Goal: Navigation & Orientation: Understand site structure

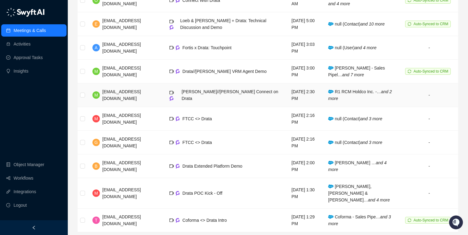
scroll to position [120, 0]
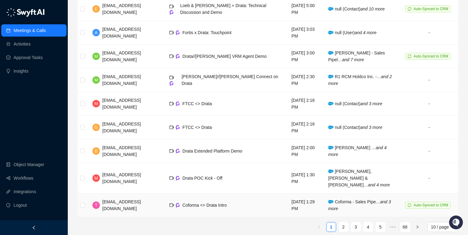
click at [244, 201] on td "Coforma <> Drata Intro" at bounding box center [226, 206] width 122 height 24
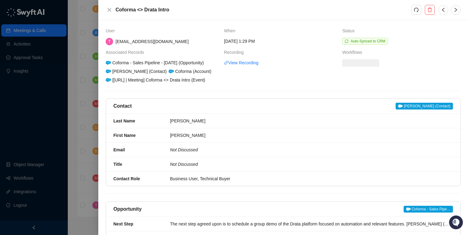
drag, startPoint x: 117, startPoint y: 10, endPoint x: 172, endPoint y: 10, distance: 54.9
click at [129, 10] on h5 "Coforma <> Drata Intro" at bounding box center [264, 9] width 296 height 7
click at [358, 62] on link "6 workflows triggered" at bounding box center [361, 62] width 39 height 7
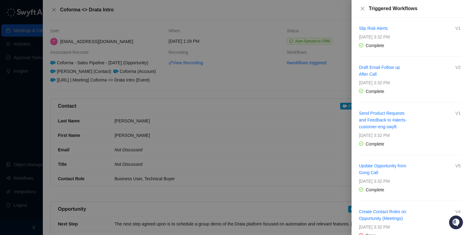
click at [194, 38] on div at bounding box center [234, 117] width 468 height 235
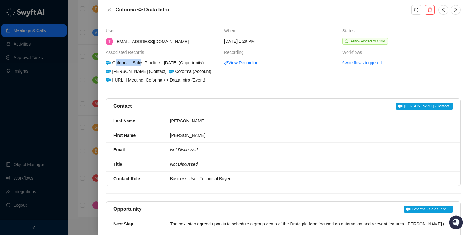
drag, startPoint x: 114, startPoint y: 64, endPoint x: 151, endPoint y: 64, distance: 36.4
click at [143, 64] on div "Coforma - Sales Pipeline - [DATE] (Opportunity)" at bounding box center [155, 62] width 100 height 7
click at [108, 10] on icon "close" at bounding box center [109, 9] width 5 height 5
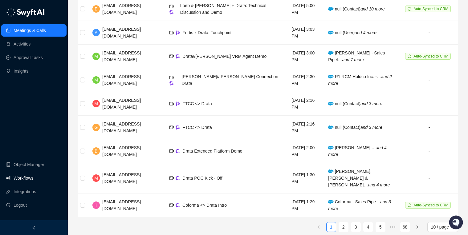
click at [32, 177] on link "Workflows" at bounding box center [24, 178] width 20 height 12
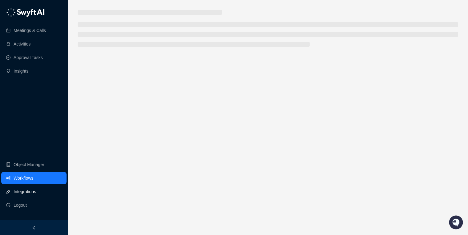
click at [27, 189] on link "Integrations" at bounding box center [25, 192] width 22 height 12
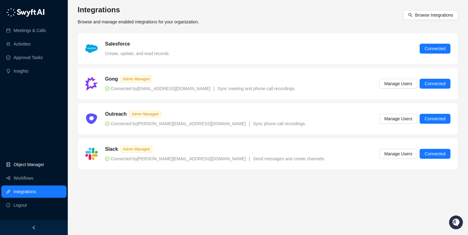
click at [32, 165] on link "Object Manager" at bounding box center [29, 165] width 31 height 12
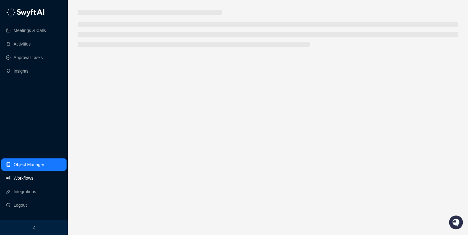
click at [27, 178] on link "Workflows" at bounding box center [24, 178] width 20 height 12
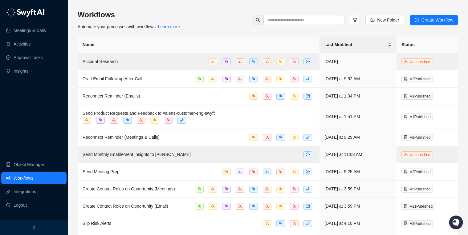
scroll to position [69, 0]
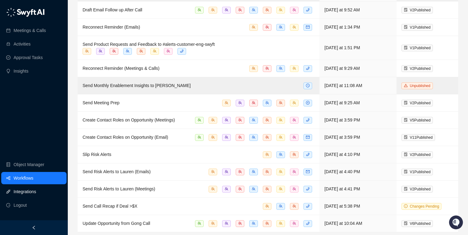
click at [31, 194] on link "Integrations" at bounding box center [25, 192] width 22 height 12
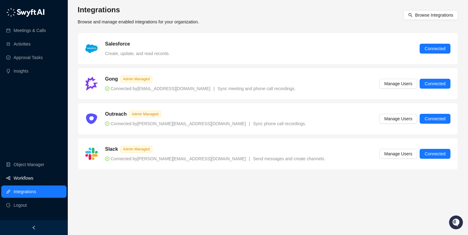
click at [30, 174] on link "Workflows" at bounding box center [24, 178] width 20 height 12
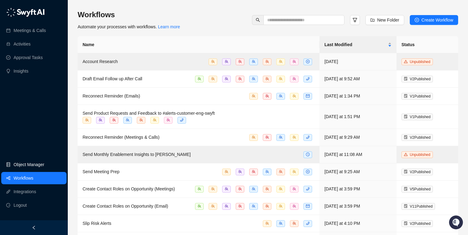
click at [30, 167] on link "Object Manager" at bounding box center [29, 165] width 31 height 12
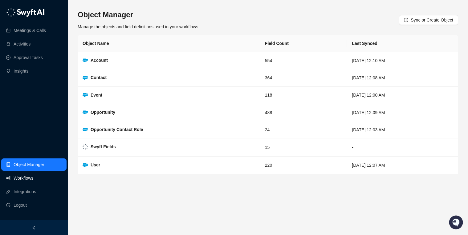
click at [26, 178] on link "Workflows" at bounding box center [24, 178] width 20 height 12
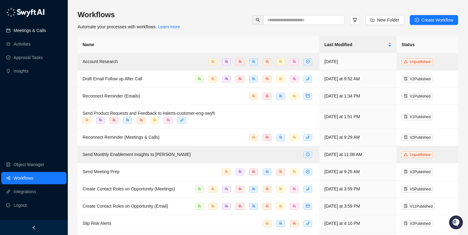
click at [30, 31] on link "Meetings & Calls" at bounding box center [30, 30] width 32 height 12
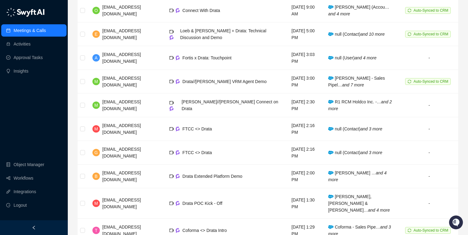
scroll to position [113, 0]
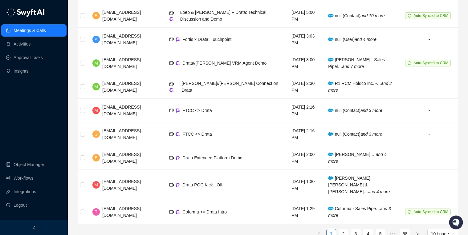
click at [33, 228] on icon "left" at bounding box center [34, 228] width 2 height 4
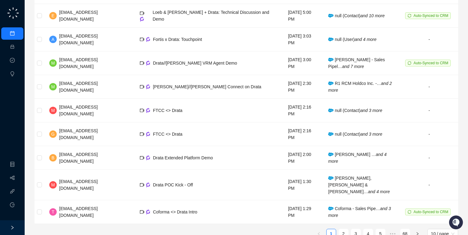
scroll to position [96, 0]
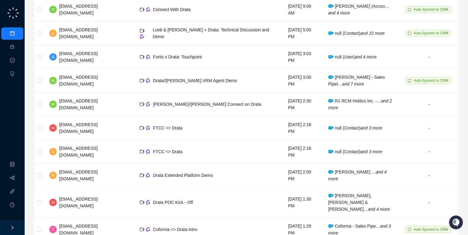
click at [12, 228] on icon "right" at bounding box center [12, 228] width 4 height 4
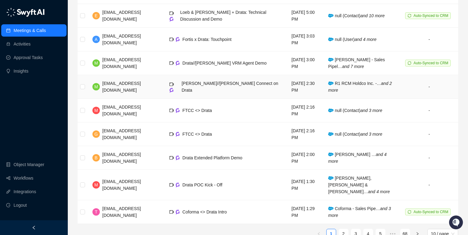
scroll to position [0, 0]
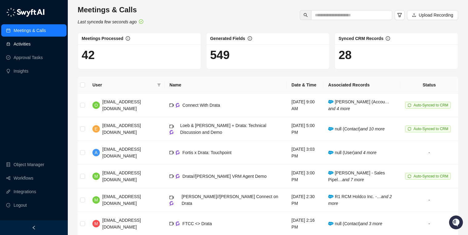
click at [31, 42] on link "Activities" at bounding box center [22, 44] width 17 height 12
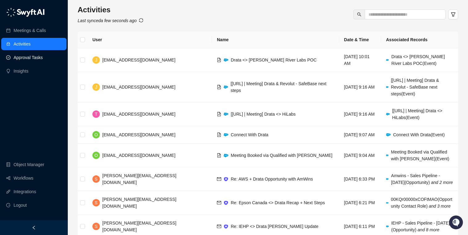
click at [30, 59] on link "Approval Tasks" at bounding box center [28, 57] width 29 height 12
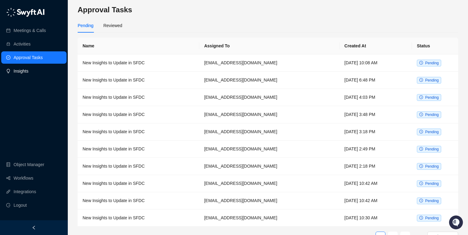
click at [28, 72] on link "Insights" at bounding box center [21, 71] width 15 height 12
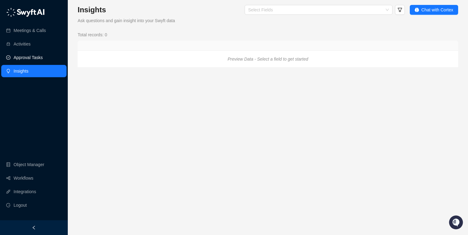
click at [27, 60] on link "Approval Tasks" at bounding box center [28, 57] width 29 height 12
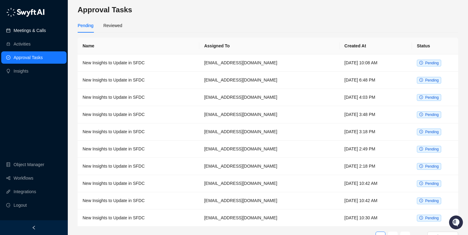
click at [29, 30] on link "Meetings & Calls" at bounding box center [30, 30] width 32 height 12
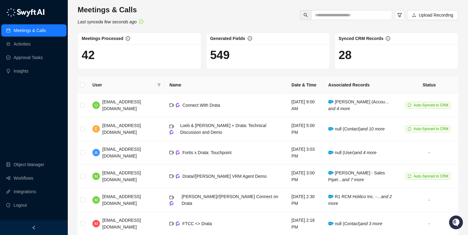
click at [12, 10] on img at bounding box center [25, 12] width 39 height 9
click at [22, 46] on link "Activities" at bounding box center [22, 44] width 17 height 12
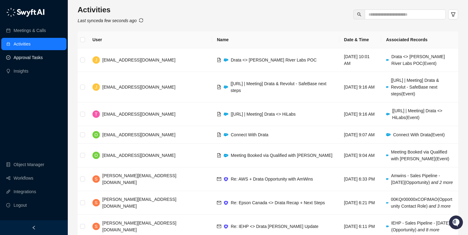
click at [35, 56] on link "Approval Tasks" at bounding box center [28, 57] width 29 height 12
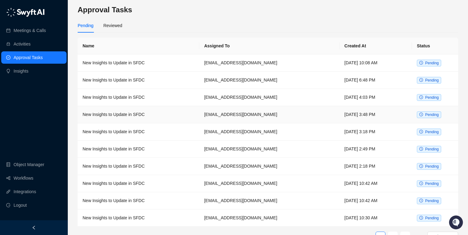
scroll to position [15, 0]
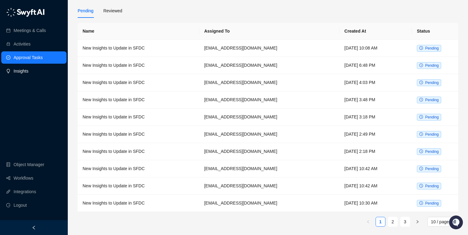
click at [28, 73] on link "Insights" at bounding box center [21, 71] width 15 height 12
